Goal: Obtain resource: Obtain resource

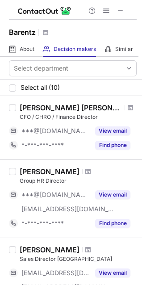
scroll to position [134, 0]
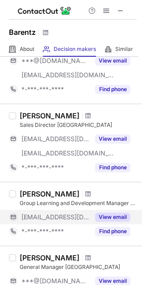
click at [101, 219] on button "View email" at bounding box center [112, 217] width 35 height 9
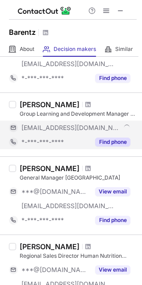
drag, startPoint x: 79, startPoint y: 103, endPoint x: 12, endPoint y: 136, distance: 74.7
click at [12, 136] on div "*-***-***-****" at bounding box center [49, 142] width 81 height 14
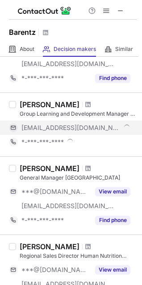
click at [54, 104] on div "Dewi P Kuipers" at bounding box center [50, 104] width 60 height 9
click at [70, 126] on span "***@barentz.com" at bounding box center [55, 128] width 68 height 8
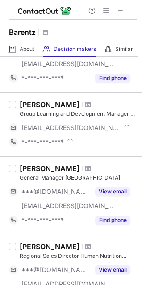
click at [53, 104] on div "Dewi P Kuipers" at bounding box center [50, 104] width 60 height 9
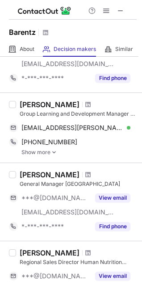
drag, startPoint x: 21, startPoint y: 105, endPoint x: 71, endPoint y: 108, distance: 50.1
click at [71, 108] on div "Dewi P Kuipers" at bounding box center [50, 104] width 60 height 9
copy div "Dewi P Kuipers"
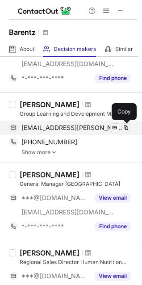
click at [127, 128] on span at bounding box center [125, 127] width 7 height 7
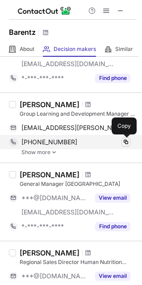
click at [125, 144] on span at bounding box center [125, 142] width 7 height 7
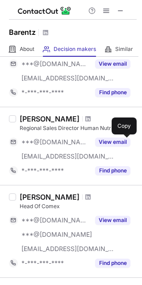
scroll to position [268, 0]
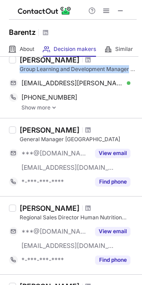
drag, startPoint x: 21, startPoint y: 69, endPoint x: 133, endPoint y: 69, distance: 112.6
click at [133, 69] on div "Dewi P Kuipers Group Learning and Development Manager & HR Business Partner BeN…" at bounding box center [71, 83] width 142 height 70
click at [66, 70] on div "Group Learning and Development Manager & HR Business Partner BeNeLux & DACH" at bounding box center [78, 69] width 117 height 8
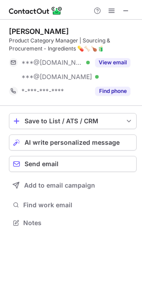
scroll to position [217, 142]
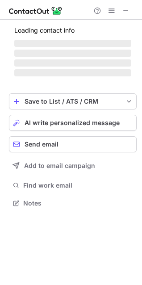
scroll to position [197, 142]
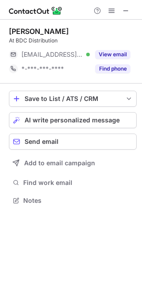
scroll to position [194, 142]
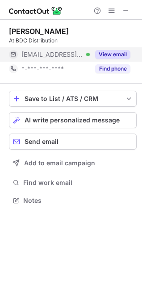
click at [112, 55] on button "View email" at bounding box center [112, 54] width 35 height 9
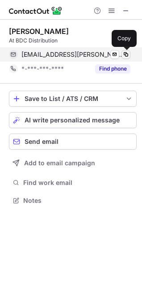
click at [125, 54] on span at bounding box center [125, 54] width 7 height 7
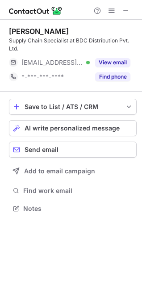
scroll to position [202, 142]
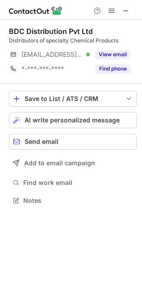
scroll to position [194, 142]
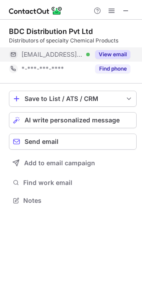
click at [128, 55] on button "View email" at bounding box center [112, 54] width 35 height 9
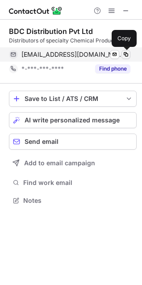
click at [127, 56] on span at bounding box center [125, 54] width 7 height 7
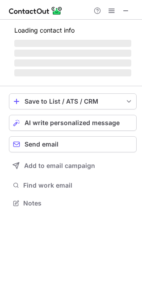
scroll to position [217, 142]
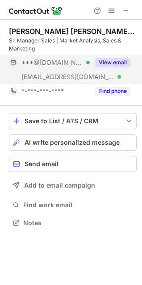
click at [124, 65] on button "View email" at bounding box center [112, 62] width 35 height 9
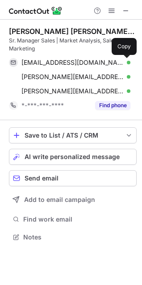
scroll to position [231, 142]
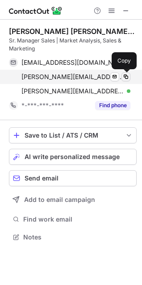
click at [126, 77] on span at bounding box center [125, 76] width 7 height 7
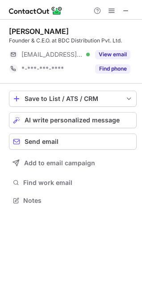
scroll to position [194, 142]
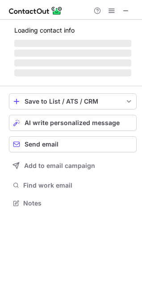
scroll to position [194, 142]
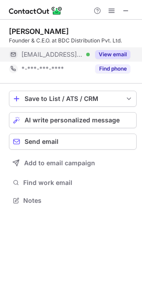
click at [110, 55] on button "View email" at bounding box center [112, 54] width 35 height 9
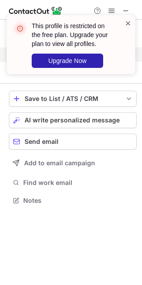
click at [129, 19] on span at bounding box center [128, 23] width 7 height 9
